Goal: Use online tool/utility: Utilize a website feature to perform a specific function

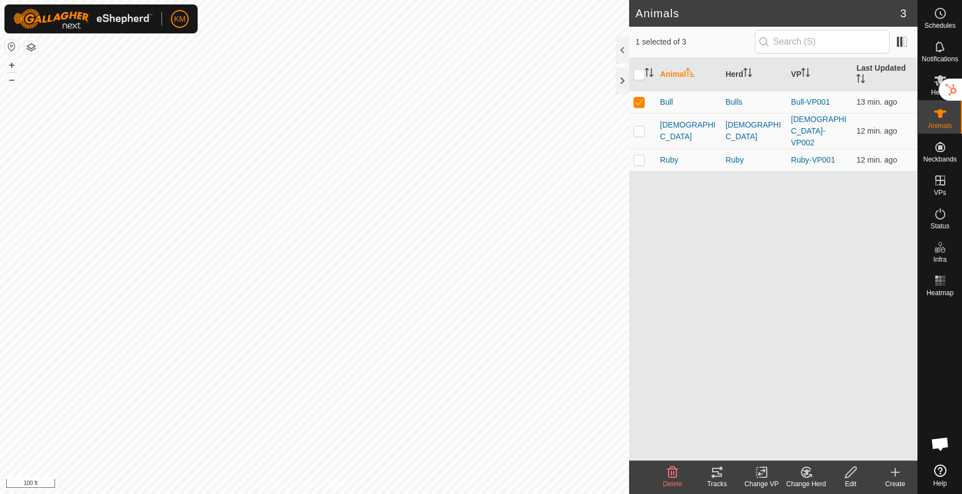
click at [712, 469] on icon at bounding box center [717, 471] width 10 height 9
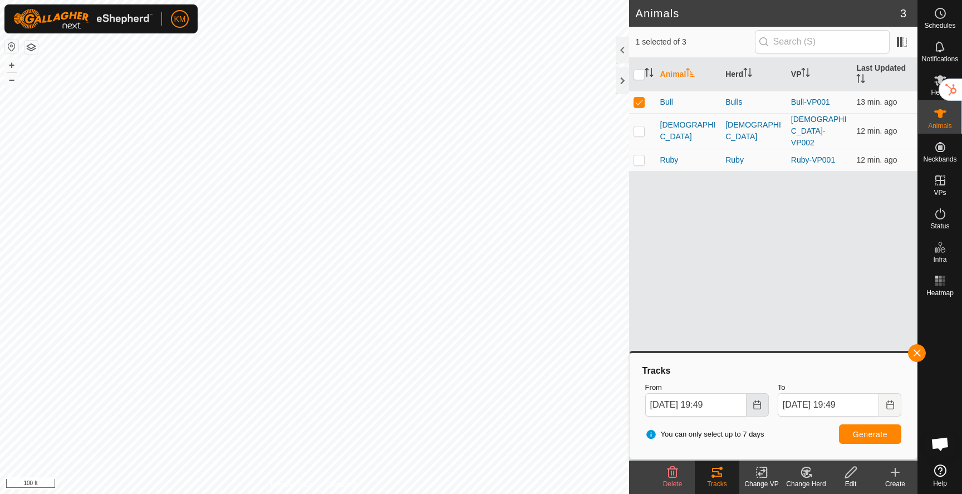
click at [753, 408] on icon "Choose Date" at bounding box center [756, 404] width 7 height 9
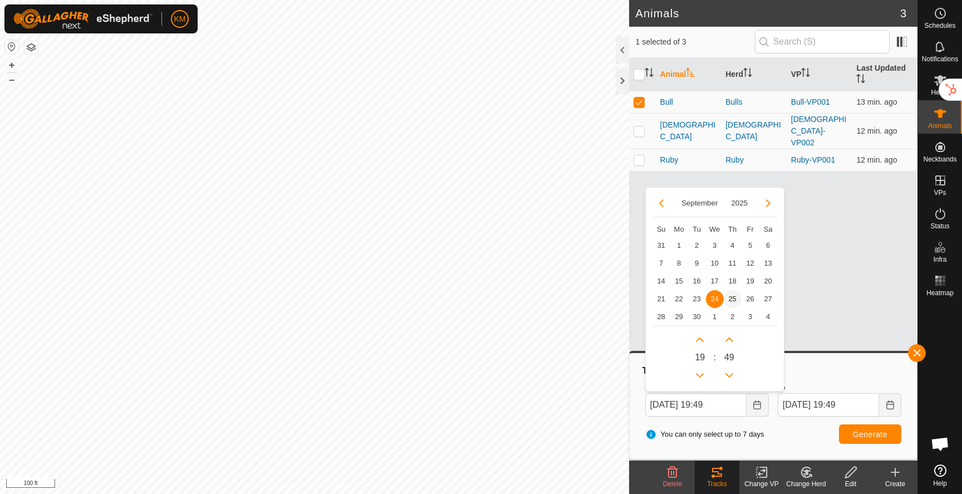
click at [730, 302] on span "25" at bounding box center [732, 299] width 18 height 18
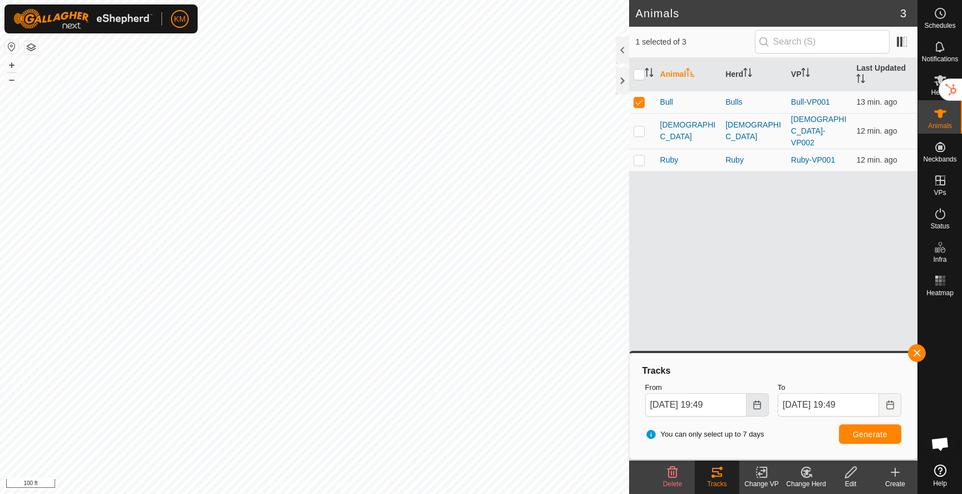
click at [760, 405] on icon "Choose Date" at bounding box center [756, 404] width 7 height 9
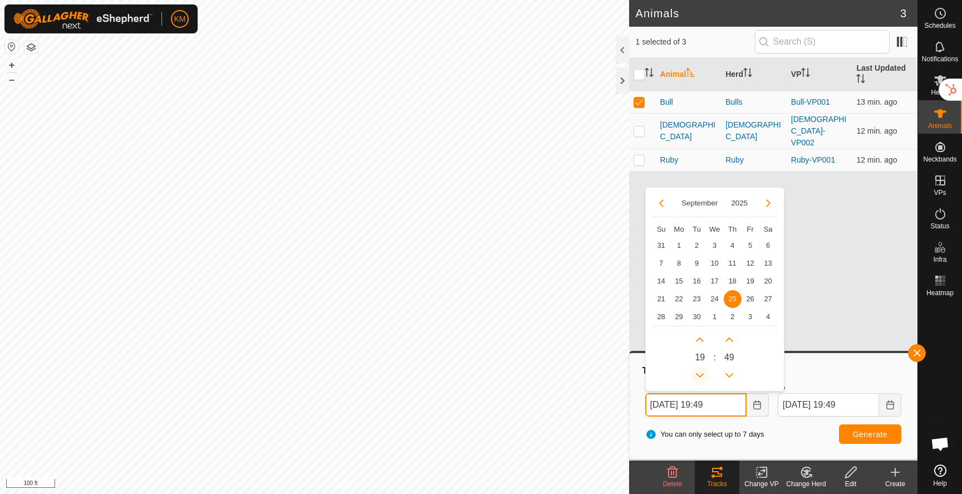
click at [703, 371] on button "Previous Hour" at bounding box center [700, 375] width 18 height 18
click at [704, 371] on span "Previous Hour" at bounding box center [704, 371] width 0 height 0
click at [703, 371] on button "Previous Hour" at bounding box center [700, 375] width 18 height 18
click at [703, 371] on icon "Previous Hour" at bounding box center [699, 375] width 9 height 9
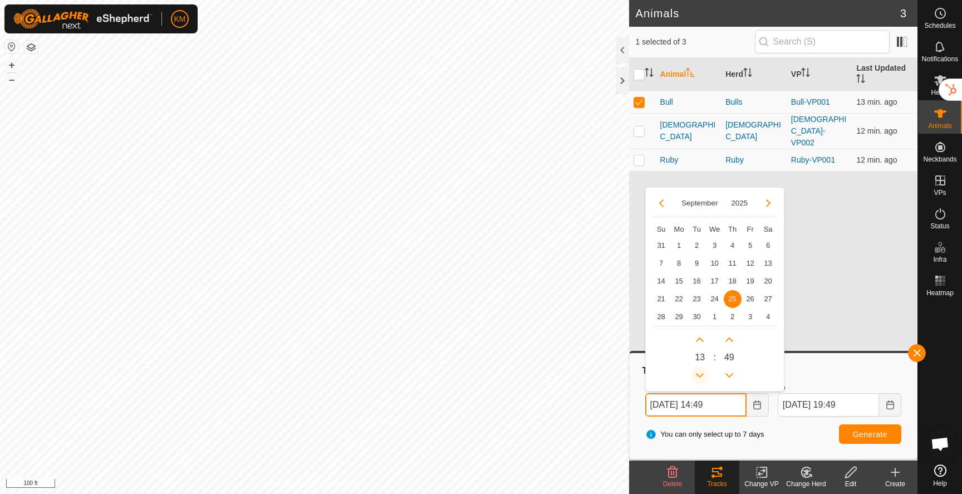
click at [703, 371] on icon "Previous Hour" at bounding box center [699, 375] width 9 height 9
click at [703, 371] on button "Previous Hour" at bounding box center [700, 375] width 18 height 18
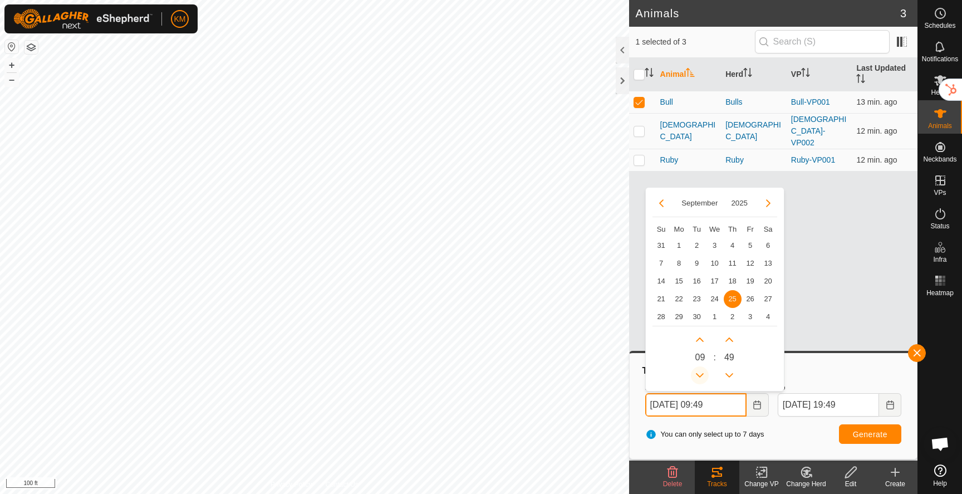
click at [703, 371] on button "Previous Hour" at bounding box center [700, 375] width 18 height 18
click at [703, 371] on icon "Previous Hour" at bounding box center [699, 375] width 9 height 9
click at [700, 344] on button "Next Hour" at bounding box center [700, 340] width 18 height 18
type input "Sep 25, 2025 07:49"
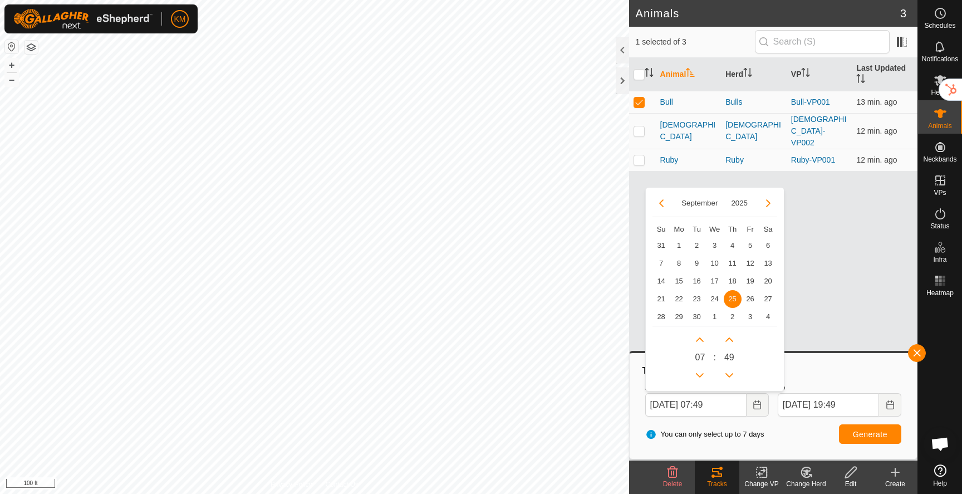
click at [816, 385] on label "To" at bounding box center [839, 387] width 124 height 11
click at [816, 393] on input "Sep 25, 2025 19:49" at bounding box center [827, 404] width 101 height 23
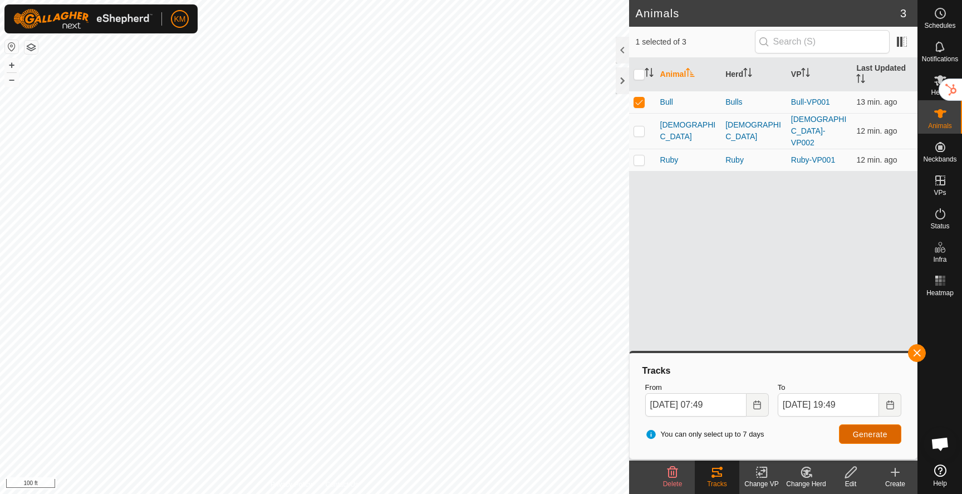
click at [851, 437] on button "Generate" at bounding box center [870, 433] width 62 height 19
click at [641, 99] on p-checkbox at bounding box center [638, 101] width 11 height 9
checkbox input "false"
click at [641, 126] on p-checkbox at bounding box center [638, 130] width 11 height 9
click at [870, 437] on span "Generate" at bounding box center [870, 434] width 35 height 9
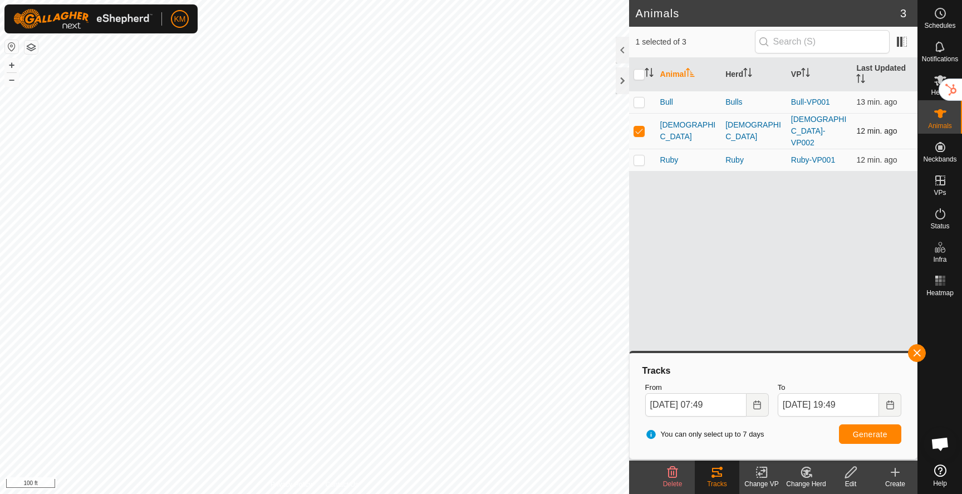
click at [639, 129] on td at bounding box center [642, 131] width 27 height 36
checkbox input "false"
click at [640, 155] on p-checkbox at bounding box center [638, 159] width 11 height 9
checkbox input "true"
click at [863, 440] on button "Generate" at bounding box center [870, 433] width 62 height 19
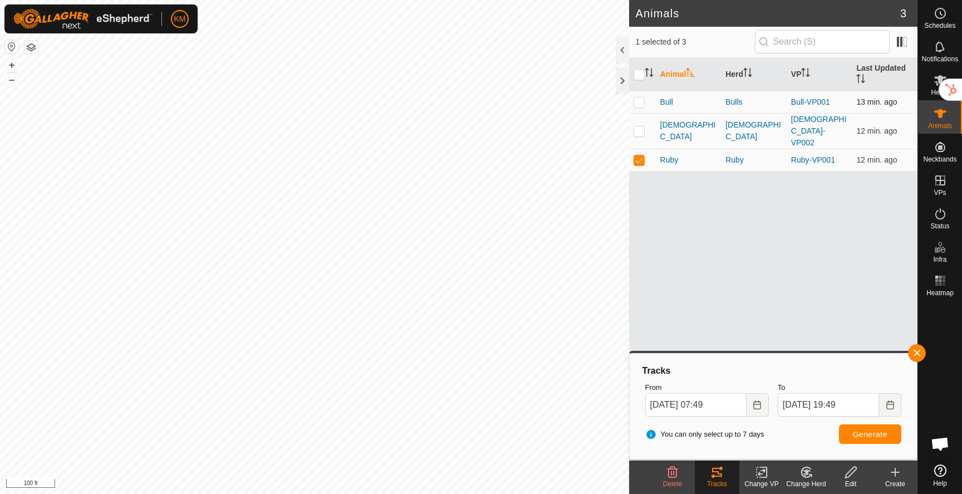
click at [642, 101] on p-checkbox at bounding box center [638, 101] width 11 height 9
checkbox input "true"
click at [638, 155] on p-checkbox at bounding box center [638, 159] width 11 height 9
checkbox input "false"
click at [871, 442] on button "Generate" at bounding box center [870, 433] width 62 height 19
